Goal: Task Accomplishment & Management: Complete application form

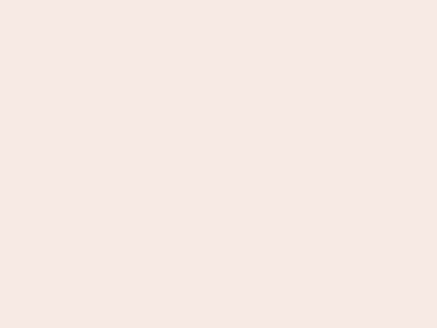
click at [219, 164] on nb-app "Almost there Thank you for registering for Newbook. Your account is under revie…" at bounding box center [218, 164] width 437 height 328
click at [219, 0] on nb-app "Almost there Thank you for registering for Newbook. Your account is under revie…" at bounding box center [218, 164] width 437 height 328
click at [234, 0] on nb-app "Almost there Thank you for registering for Newbook. Your account is under revie…" at bounding box center [218, 164] width 437 height 328
click at [219, 164] on nb-app "Almost there Thank you for registering for Newbook. Your account is under revie…" at bounding box center [218, 164] width 437 height 328
click at [219, 0] on nb-app "Almost there Thank you for registering for Newbook. Your account is under revie…" at bounding box center [218, 164] width 437 height 328
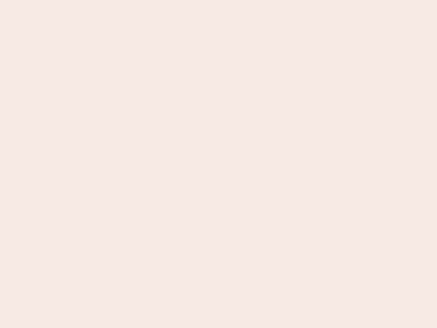
click at [153, 0] on nb-app "Almost there Thank you for registering for Newbook. Your account is under revie…" at bounding box center [218, 164] width 437 height 328
click at [219, 164] on nb-app "Almost there Thank you for registering for Newbook. Your account is under revie…" at bounding box center [218, 164] width 437 height 328
click at [219, 0] on nb-app "Almost there Thank you for registering for Newbook. Your account is under revie…" at bounding box center [218, 164] width 437 height 328
